Goal: Task Accomplishment & Management: Manage account settings

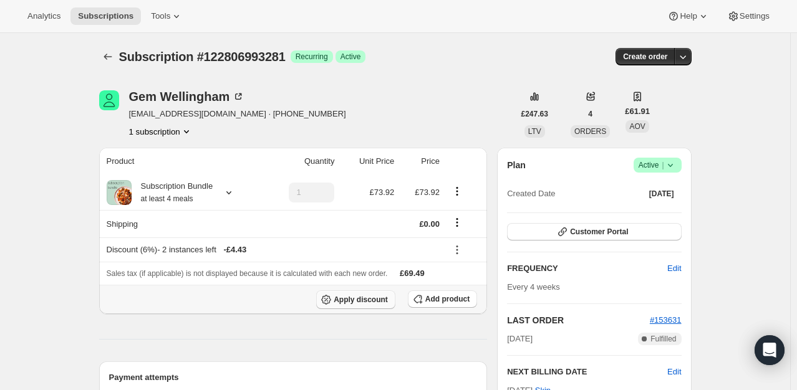
click at [380, 300] on span "Apply discount" at bounding box center [361, 300] width 54 height 10
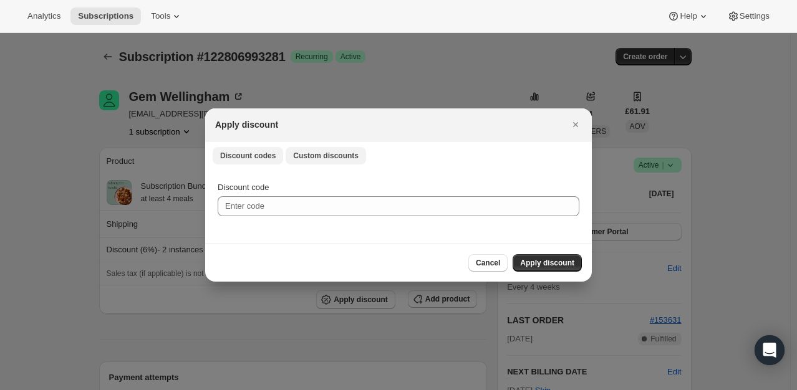
click at [337, 164] on button "Custom discounts" at bounding box center [326, 155] width 80 height 17
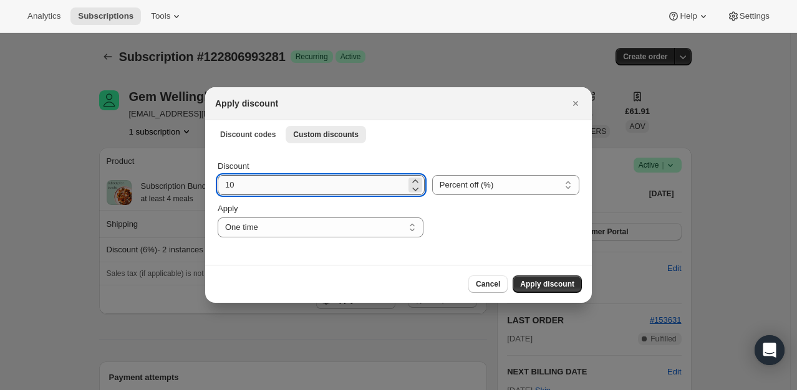
click at [284, 189] on input "10" at bounding box center [312, 185] width 188 height 20
type input "100"
click at [546, 280] on span "Apply discount" at bounding box center [547, 284] width 54 height 10
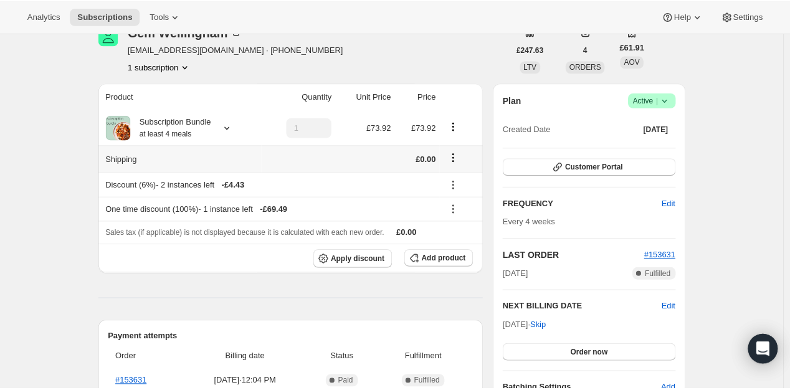
scroll to position [62, 0]
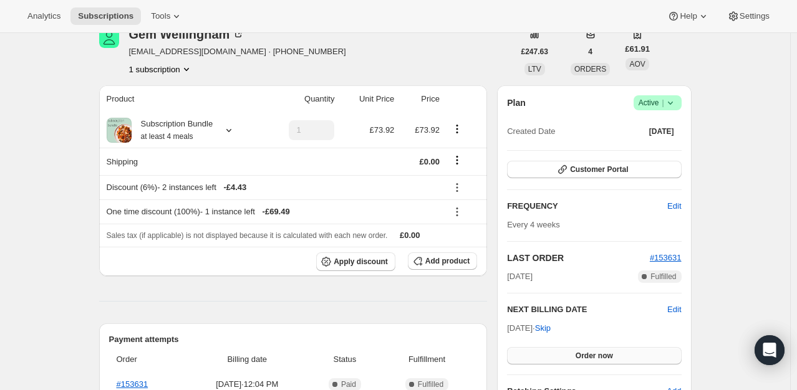
click at [605, 354] on span "Order now" at bounding box center [593, 356] width 37 height 10
click at [605, 353] on span "Click to confirm" at bounding box center [593, 356] width 57 height 10
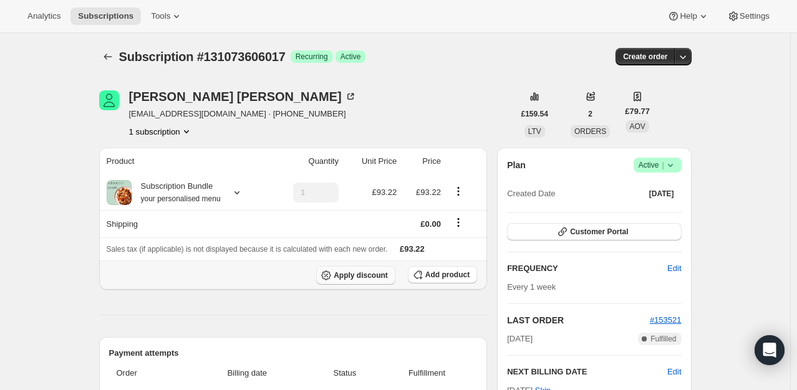
click at [383, 270] on button "Apply discount" at bounding box center [355, 275] width 79 height 19
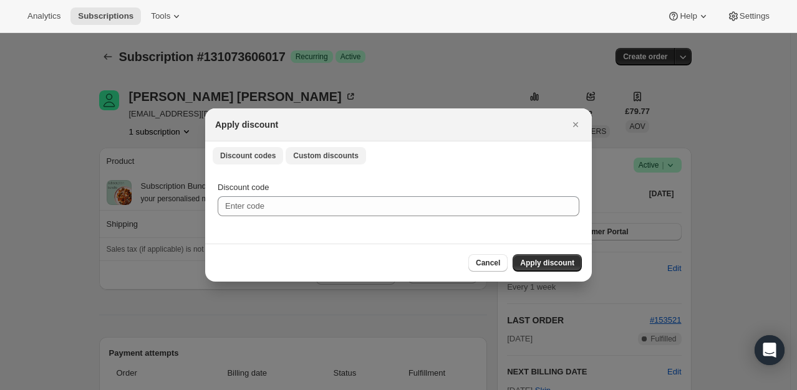
click at [337, 161] on button "Custom discounts" at bounding box center [326, 155] width 80 height 17
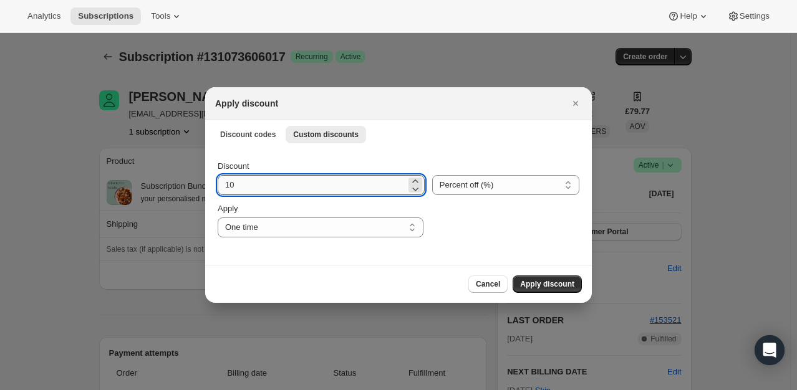
click at [281, 184] on input "10" at bounding box center [312, 185] width 188 height 20
type input "100"
click at [489, 222] on div ":rd8:" at bounding box center [505, 220] width 148 height 35
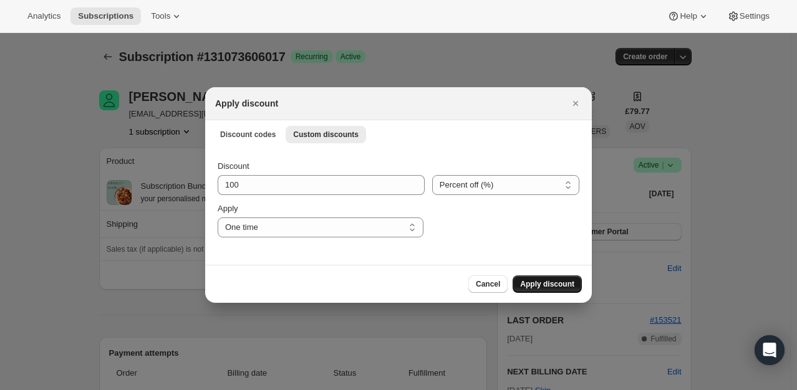
click at [537, 286] on span "Apply discount" at bounding box center [547, 284] width 54 height 10
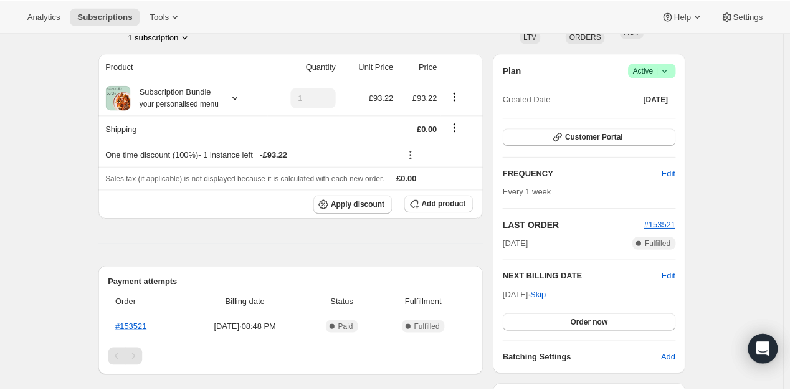
scroll to position [125, 0]
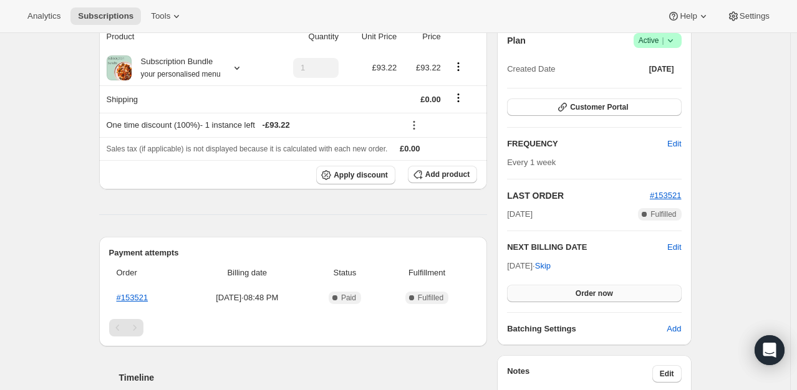
click at [583, 293] on span "Order now" at bounding box center [593, 294] width 37 height 10
click at [583, 293] on span "Click to confirm" at bounding box center [593, 294] width 57 height 10
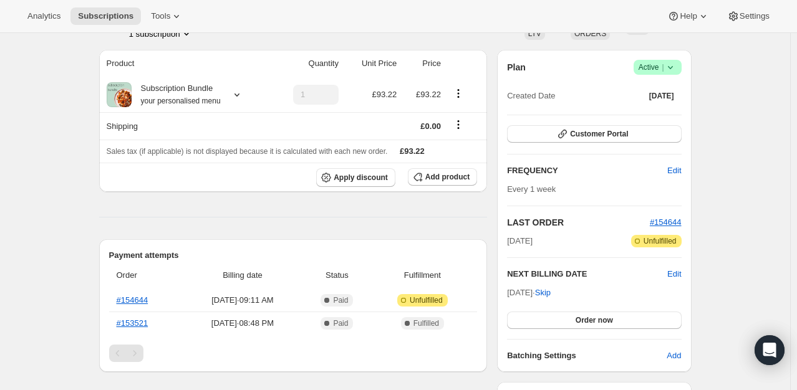
scroll to position [125, 0]
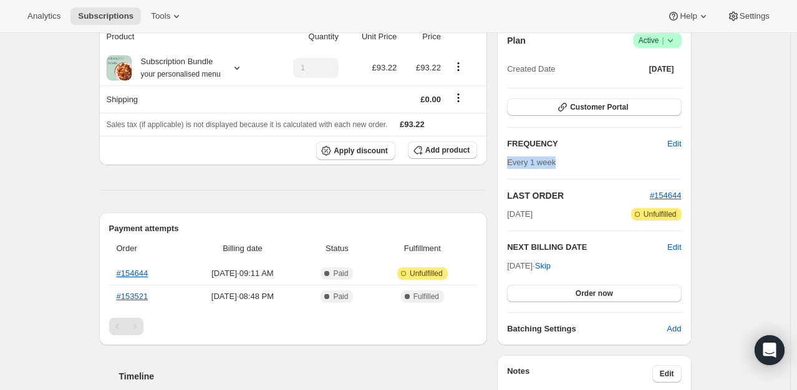
drag, startPoint x: 509, startPoint y: 161, endPoint x: 556, endPoint y: 167, distance: 47.8
click at [556, 167] on div "Plan Success Active | Created Date [DATE] Customer Portal FREQUENCY Edit Every …" at bounding box center [594, 184] width 194 height 322
click at [550, 266] on span "Skip" at bounding box center [543, 266] width 16 height 12
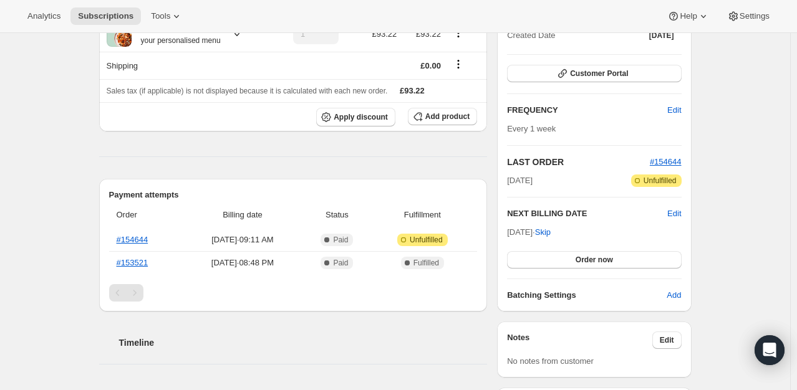
scroll to position [249, 0]
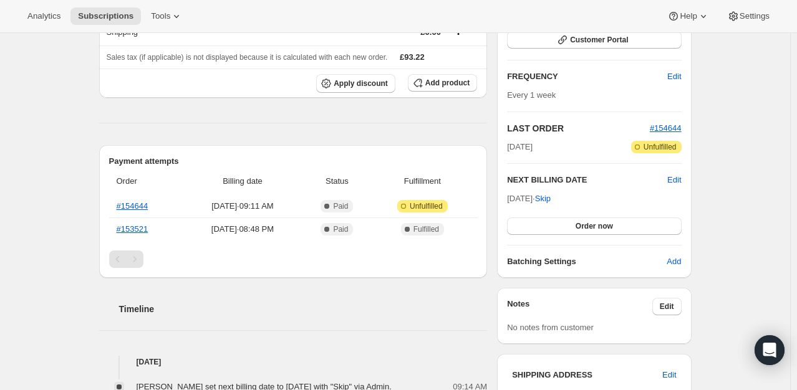
drag, startPoint x: 520, startPoint y: 198, endPoint x: 535, endPoint y: 200, distance: 15.1
click at [535, 200] on span "[DATE] · Skip" at bounding box center [529, 198] width 44 height 9
drag, startPoint x: 544, startPoint y: 199, endPoint x: 524, endPoint y: 199, distance: 19.9
click at [524, 199] on span "[DATE] · Skip" at bounding box center [529, 198] width 44 height 9
click at [531, 198] on span "[DATE] · Skip" at bounding box center [529, 198] width 44 height 9
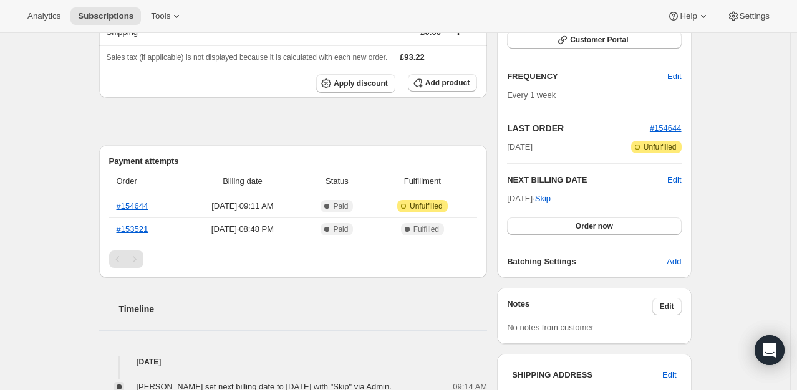
drag, startPoint x: 526, startPoint y: 197, endPoint x: 535, endPoint y: 196, distance: 10.0
click at [535, 196] on span "[DATE] · Skip" at bounding box center [529, 198] width 44 height 9
click at [420, 131] on div "Product Quantity Unit Price Price Subscription Bundle your personalised menu 1 …" at bounding box center [293, 355] width 388 height 799
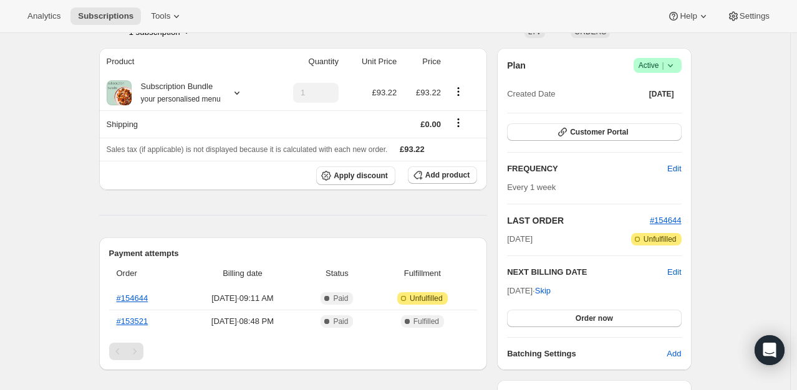
scroll to position [187, 0]
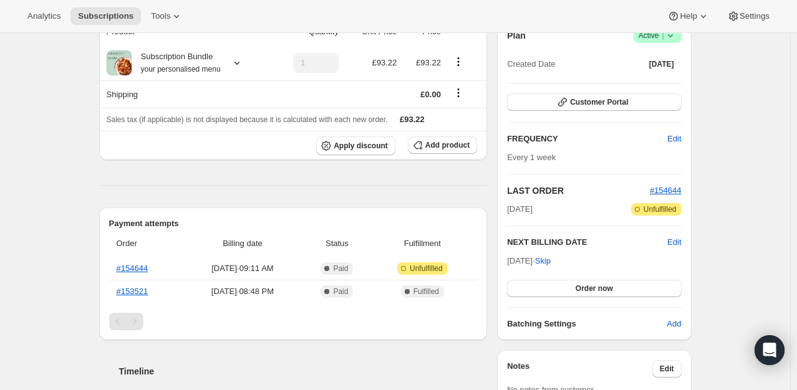
drag, startPoint x: 491, startPoint y: 183, endPoint x: 107, endPoint y: 179, distance: 383.4
click at [108, 180] on div "[PERSON_NAME] [EMAIL_ADDRESS][DOMAIN_NAME] · [PHONE_NUMBER] 1 subscription £159…" at bounding box center [390, 383] width 602 height 884
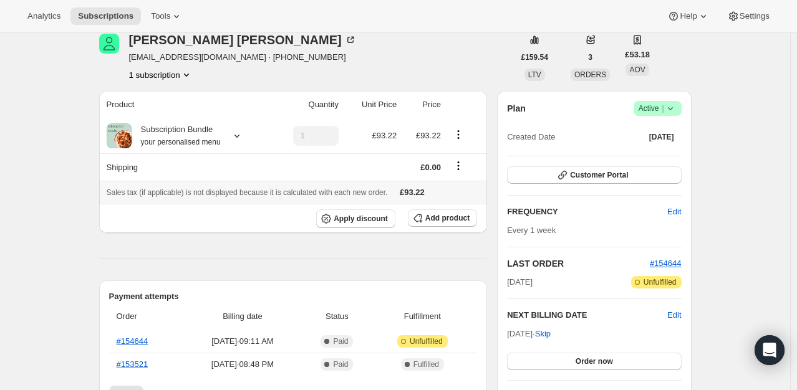
scroll to position [0, 0]
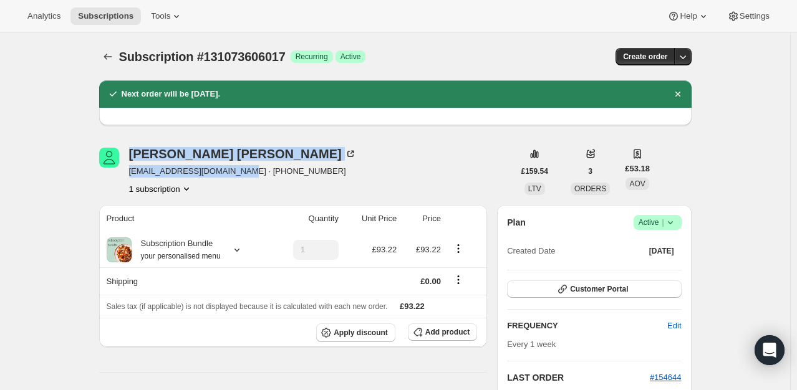
drag, startPoint x: 127, startPoint y: 148, endPoint x: 238, endPoint y: 164, distance: 112.1
click at [238, 164] on div "[PERSON_NAME] [EMAIL_ADDRESS][DOMAIN_NAME] · [PHONE_NUMBER] 1 subscription" at bounding box center [306, 171] width 415 height 47
click at [287, 156] on div "[PERSON_NAME] [EMAIL_ADDRESS][DOMAIN_NAME] · [PHONE_NUMBER] 1 subscription" at bounding box center [306, 171] width 415 height 47
